Goal: Task Accomplishment & Management: Manage account settings

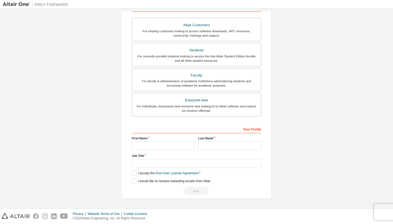
scroll to position [97, 0]
click at [257, 164] on input "text" at bounding box center [197, 163] width 130 height 9
click at [256, 163] on input "text" at bounding box center [197, 163] width 130 height 9
click at [255, 161] on input "text" at bounding box center [197, 163] width 130 height 9
click at [235, 162] on input "text" at bounding box center [197, 163] width 130 height 9
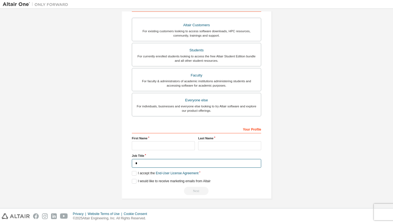
scroll to position [96, 0]
type input "*"
click at [256, 164] on input "text" at bounding box center [197, 163] width 130 height 9
click at [255, 163] on input "text" at bounding box center [197, 163] width 130 height 9
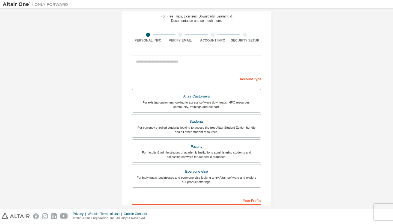
scroll to position [19, 0]
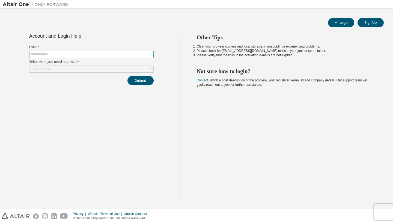
click at [90, 55] on input "text" at bounding box center [92, 54] width 122 height 4
click at [33, 55] on input "**********" at bounding box center [92, 54] width 122 height 4
type input "**********"
click at [52, 81] on div "Submit" at bounding box center [91, 80] width 125 height 9
click at [65, 71] on div "Click to select" at bounding box center [92, 69] width 124 height 7
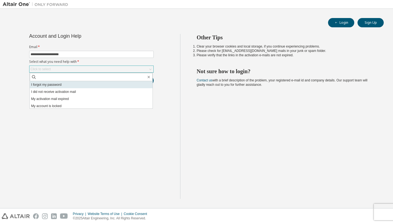
click at [56, 87] on li "I forgot my password" at bounding box center [91, 84] width 123 height 7
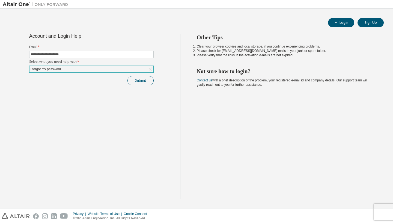
click at [139, 82] on button "Submit" at bounding box center [141, 80] width 26 height 9
